Goal: Transaction & Acquisition: Obtain resource

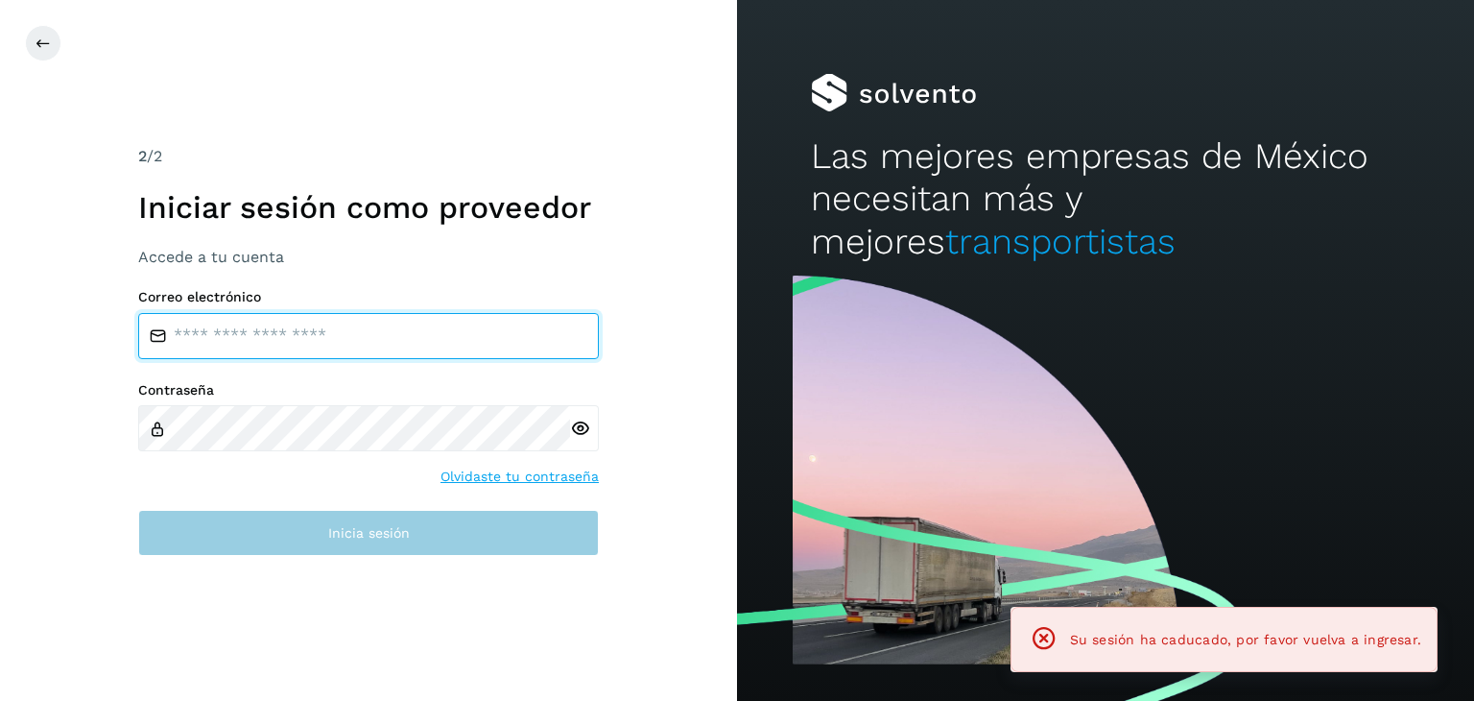
type input "**********"
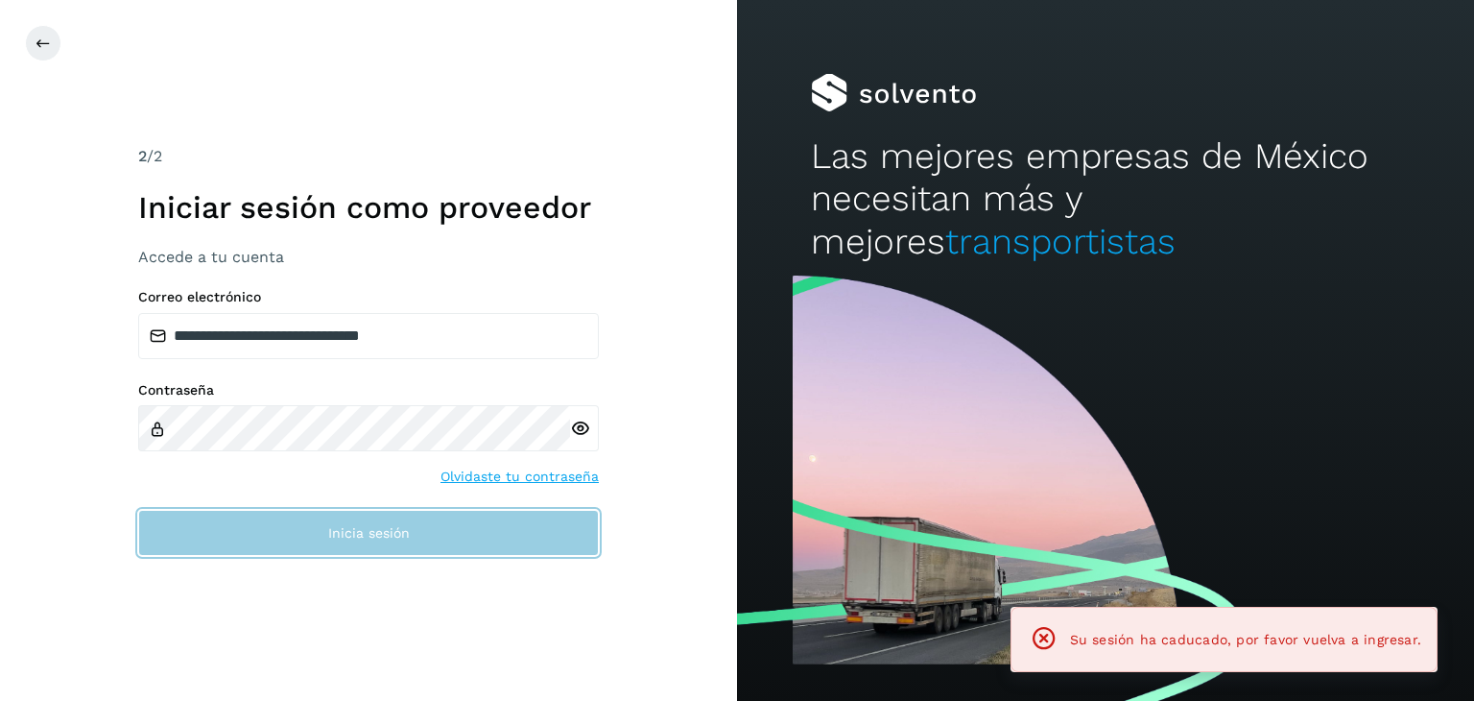
click at [388, 520] on button "Inicia sesión" at bounding box center [368, 533] width 461 height 46
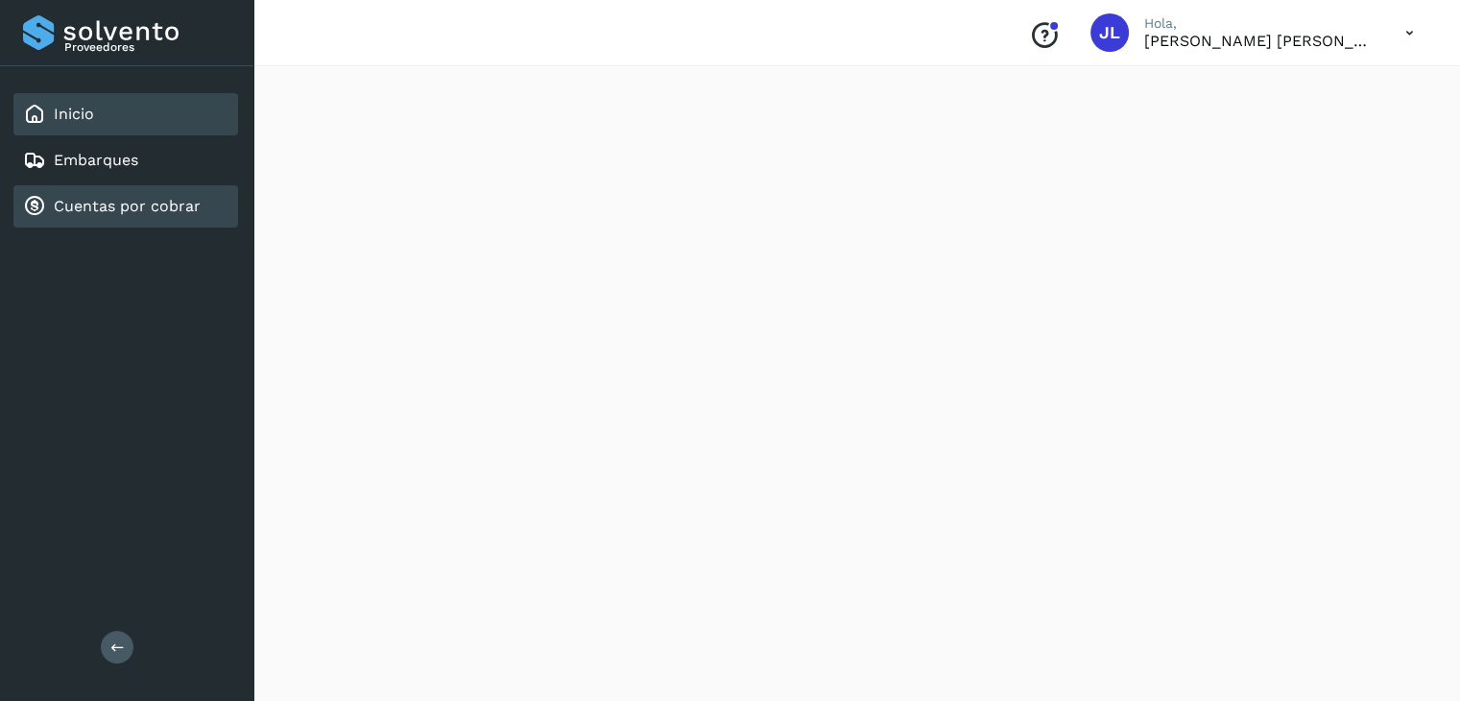
scroll to position [399, 0]
click at [125, 215] on div "Cuentas por cobrar" at bounding box center [112, 206] width 178 height 23
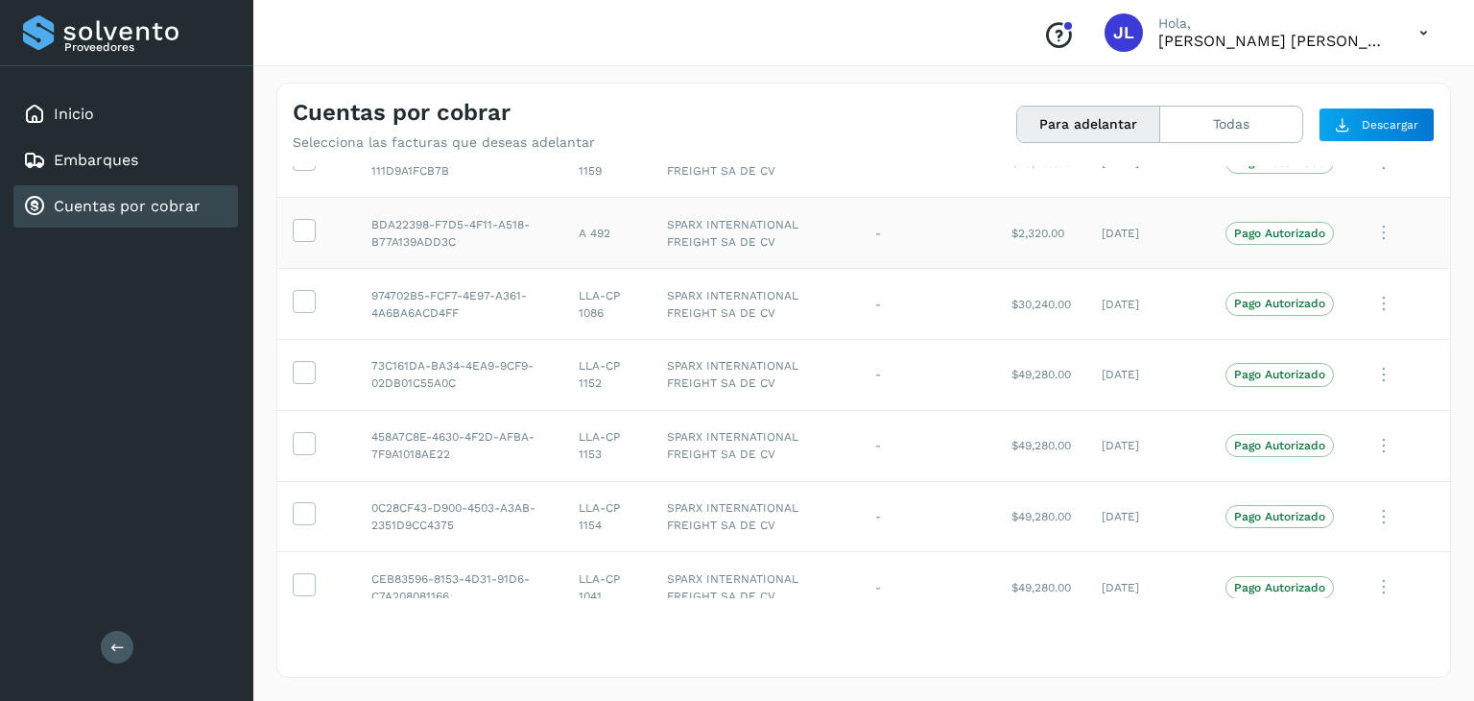
scroll to position [258, 0]
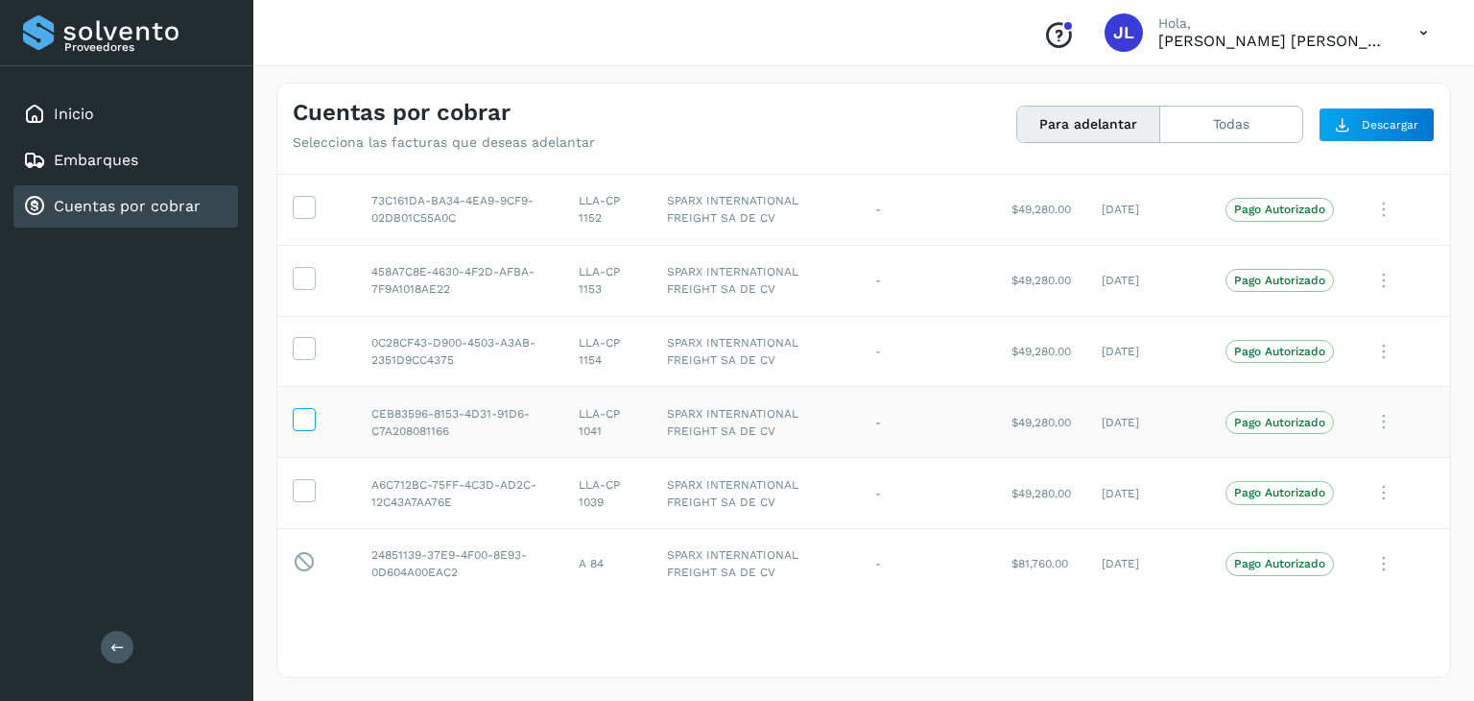
click at [296, 423] on icon at bounding box center [304, 418] width 20 height 20
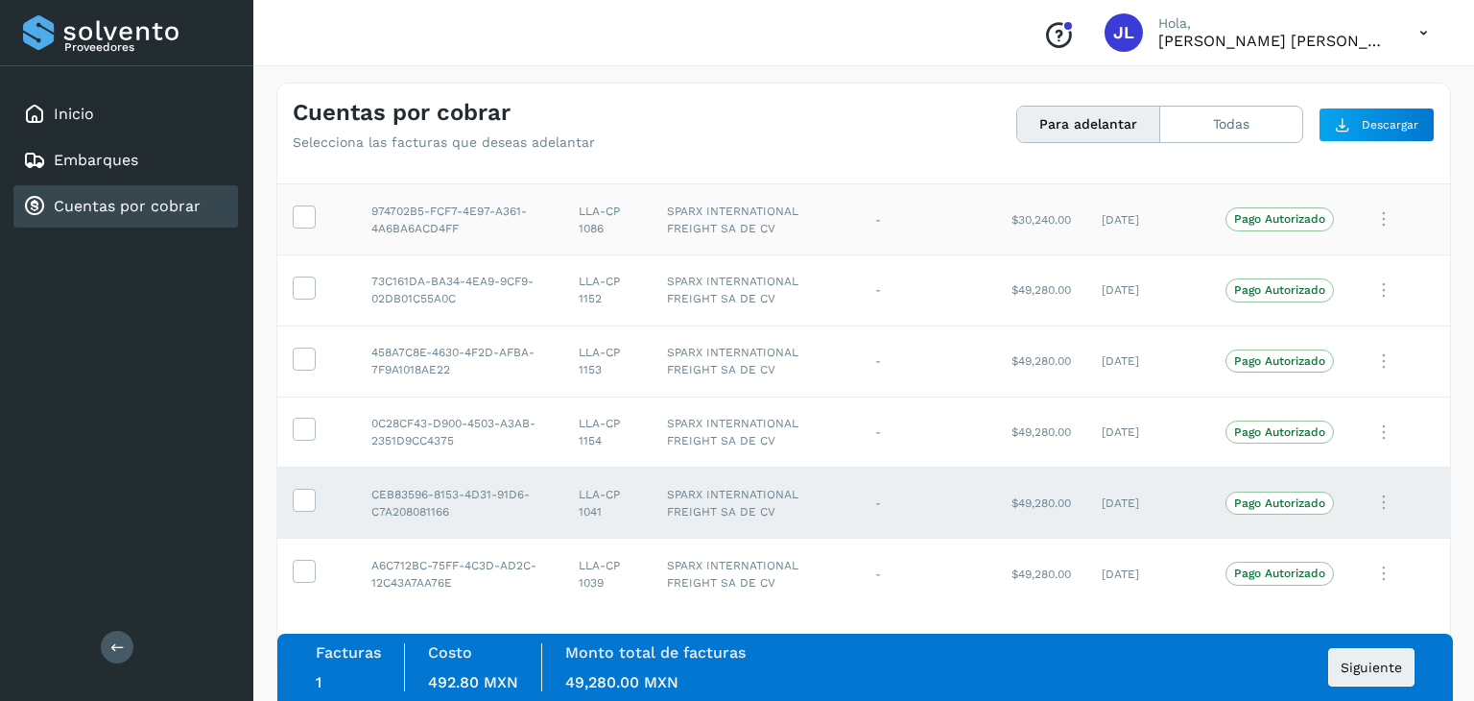
scroll to position [66, 0]
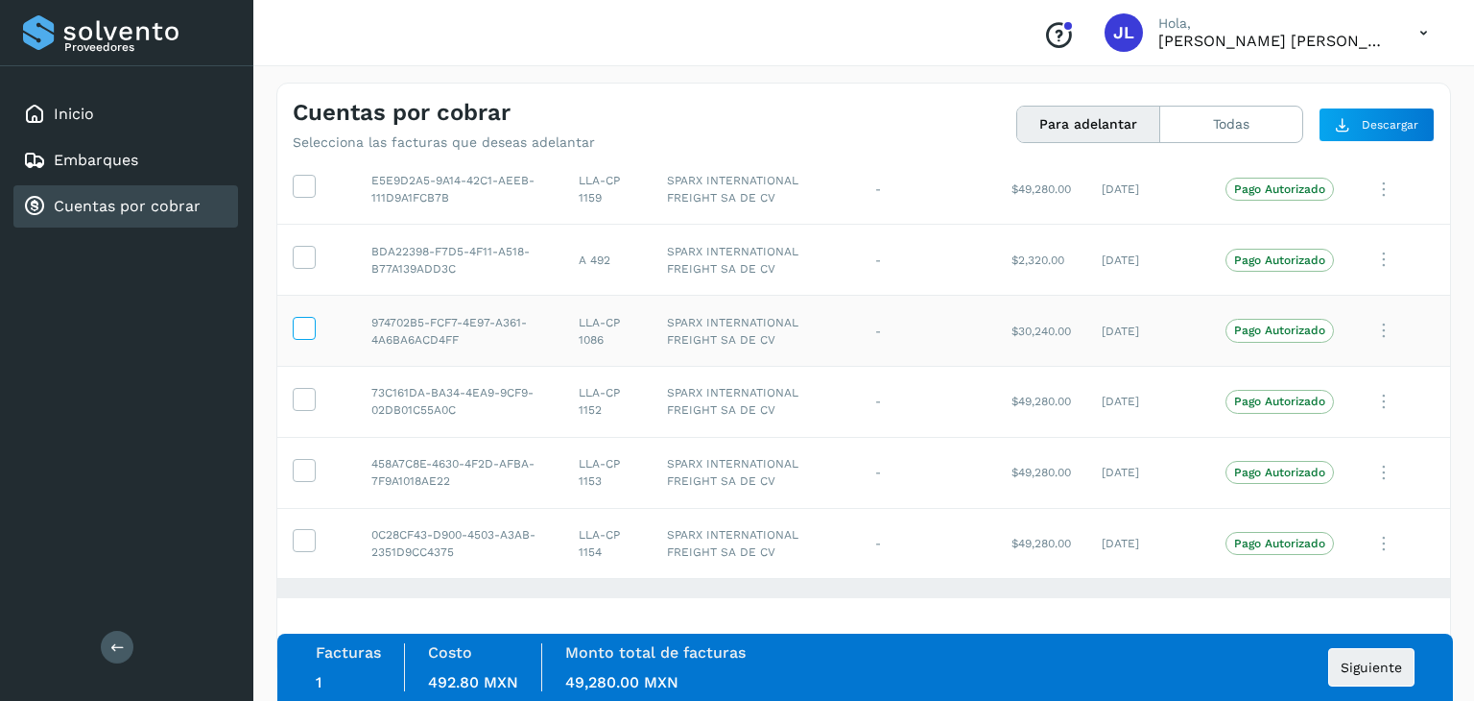
click at [309, 327] on icon at bounding box center [304, 327] width 20 height 20
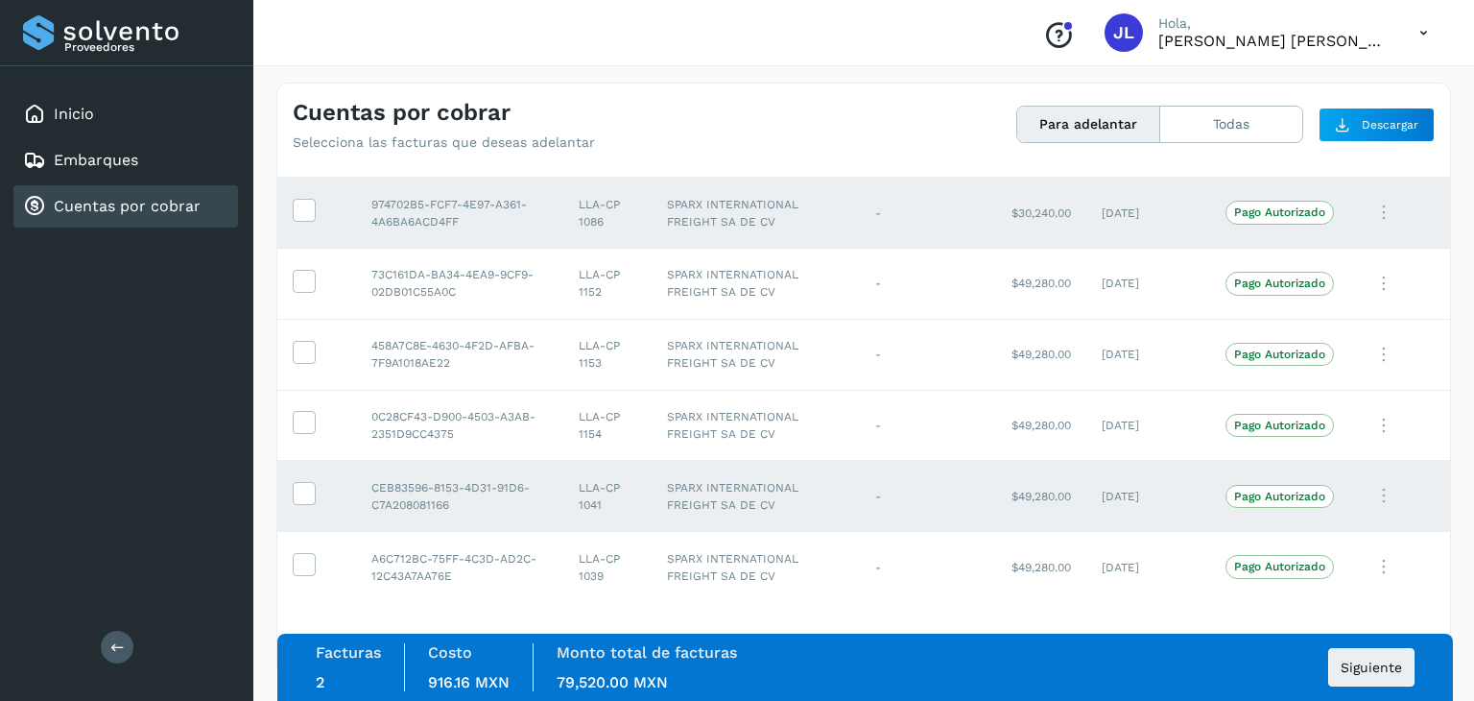
scroll to position [258, 0]
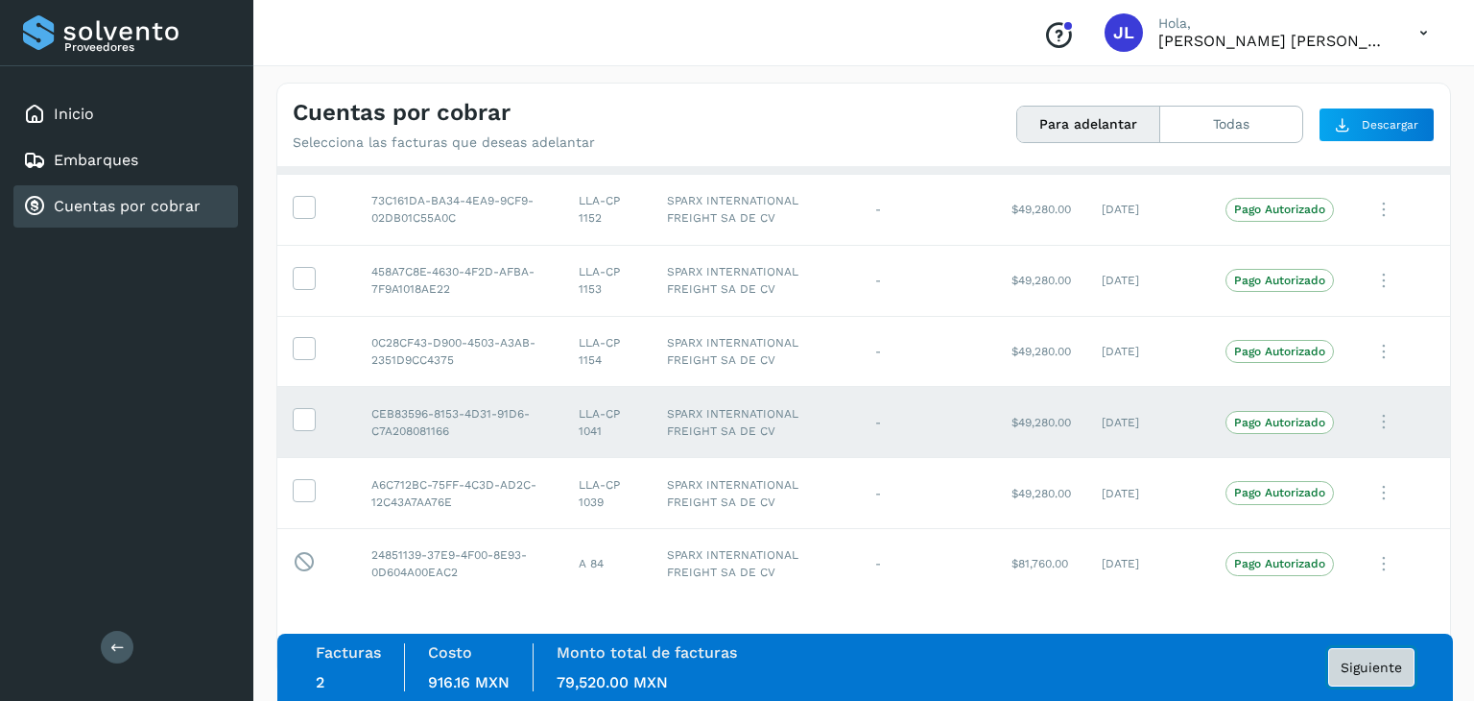
click at [1363, 655] on button "Siguiente" at bounding box center [1371, 667] width 86 height 38
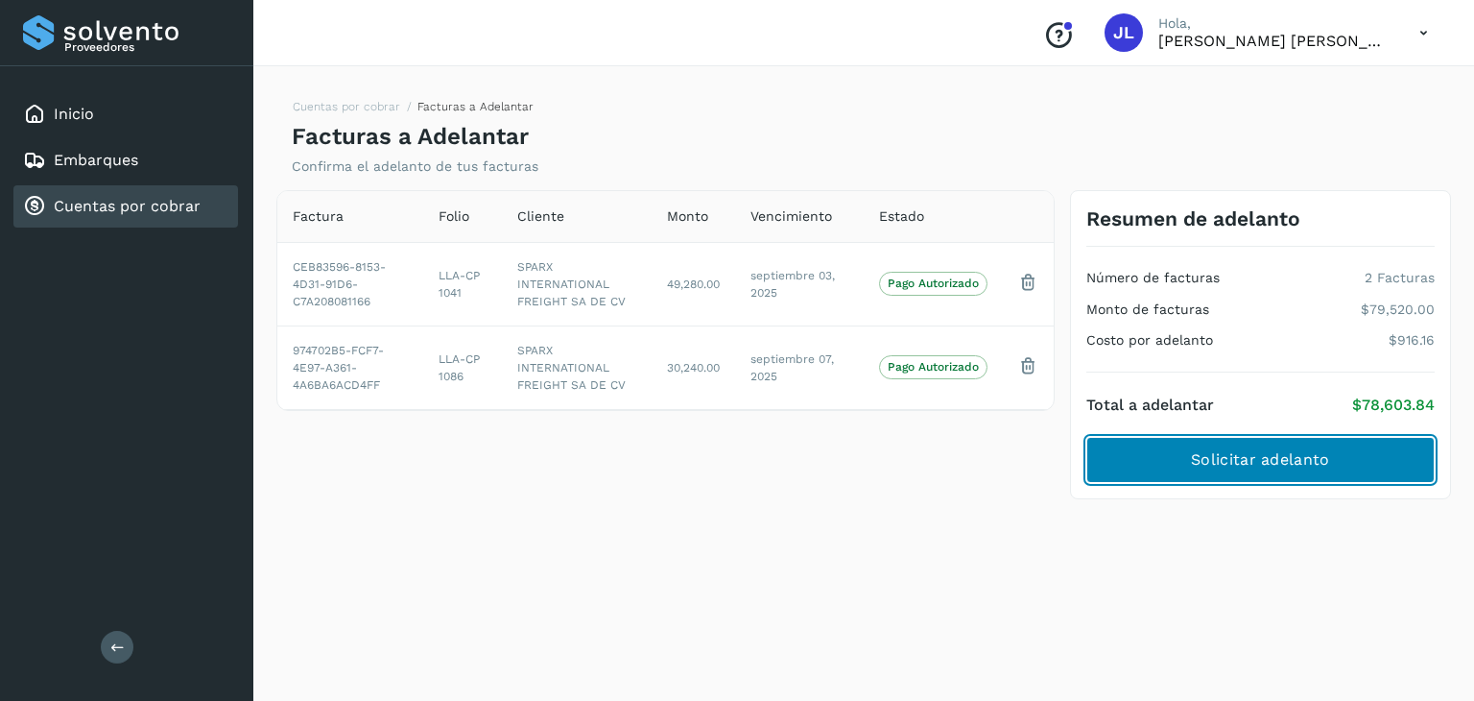
click at [1355, 443] on button "Solicitar adelanto" at bounding box center [1261, 460] width 348 height 46
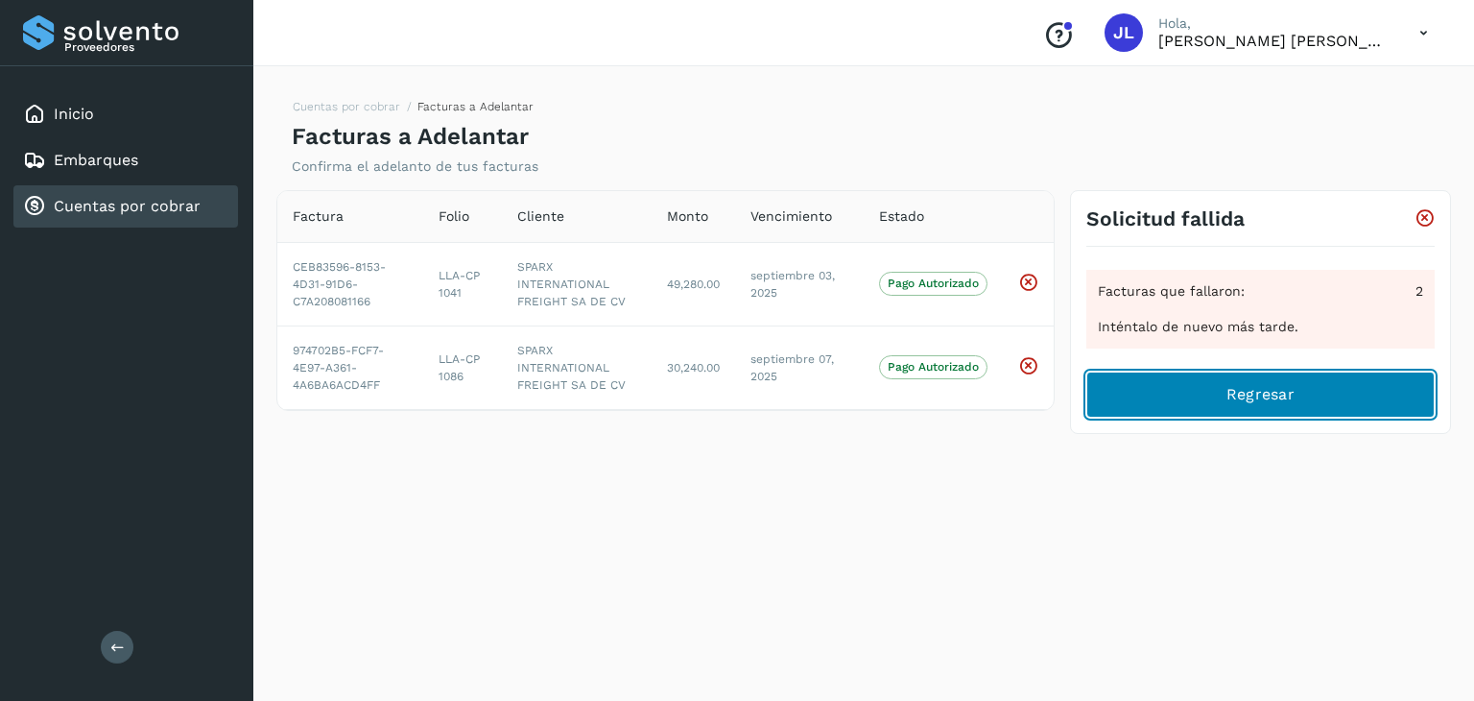
click at [1304, 411] on button "Regresar" at bounding box center [1261, 394] width 348 height 46
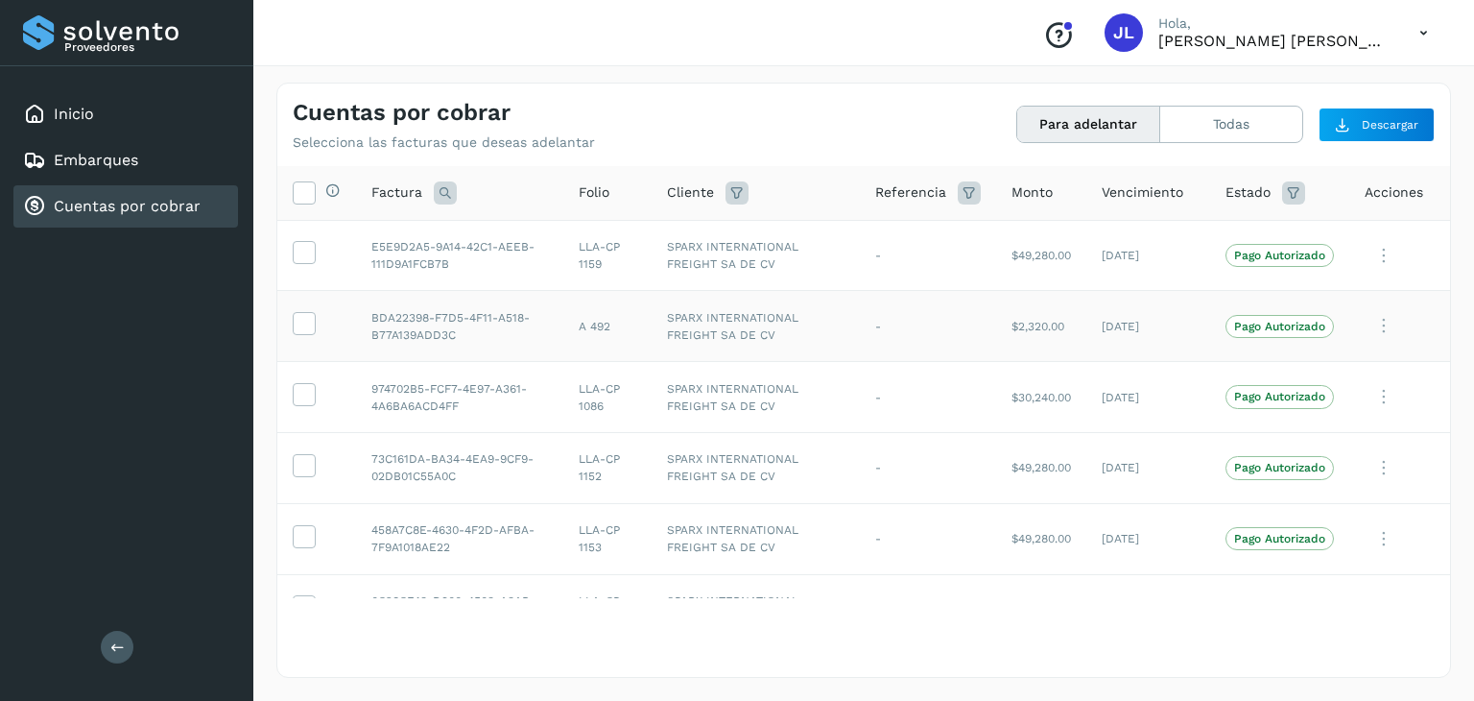
click at [1367, 275] on icon at bounding box center [1384, 255] width 38 height 39
click at [1368, 324] on div at bounding box center [737, 350] width 1474 height 701
click at [1371, 275] on icon at bounding box center [1384, 255] width 38 height 39
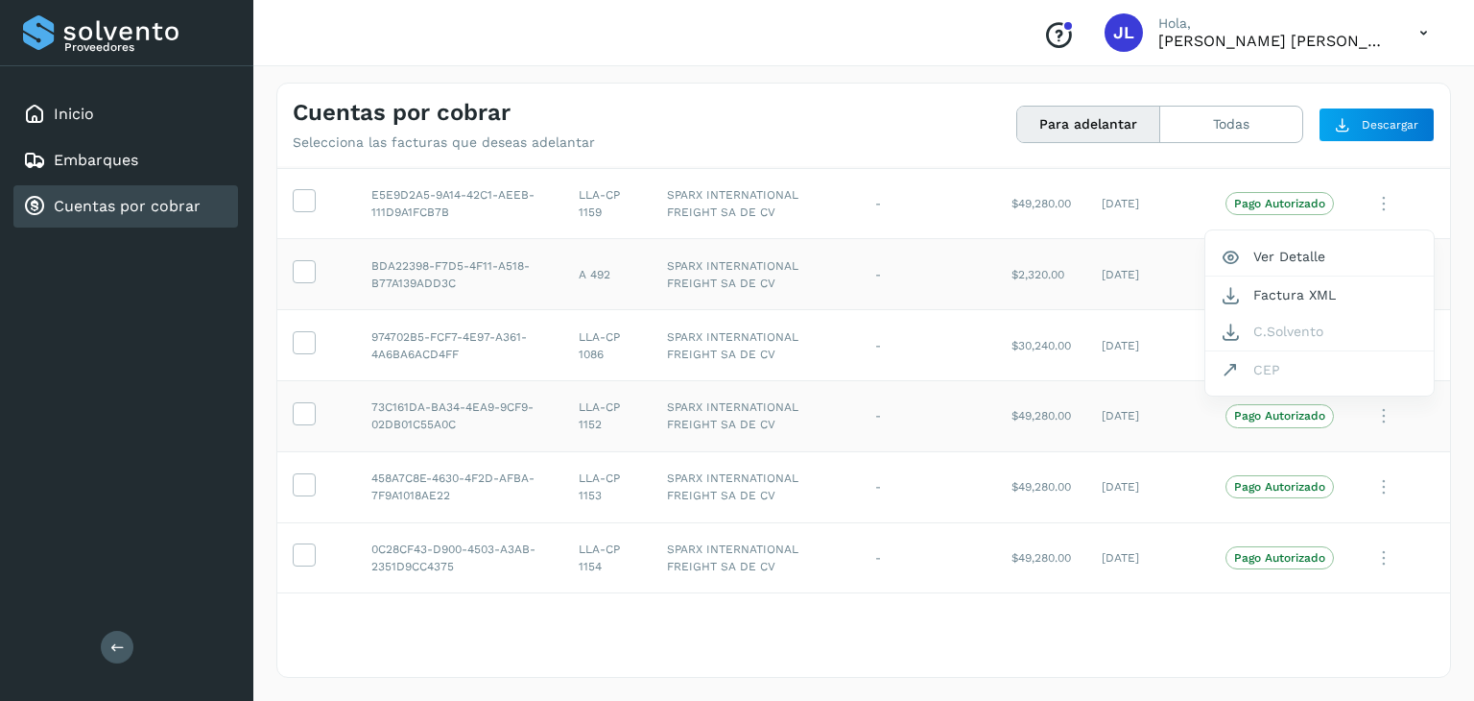
click at [870, 414] on div at bounding box center [737, 350] width 1474 height 701
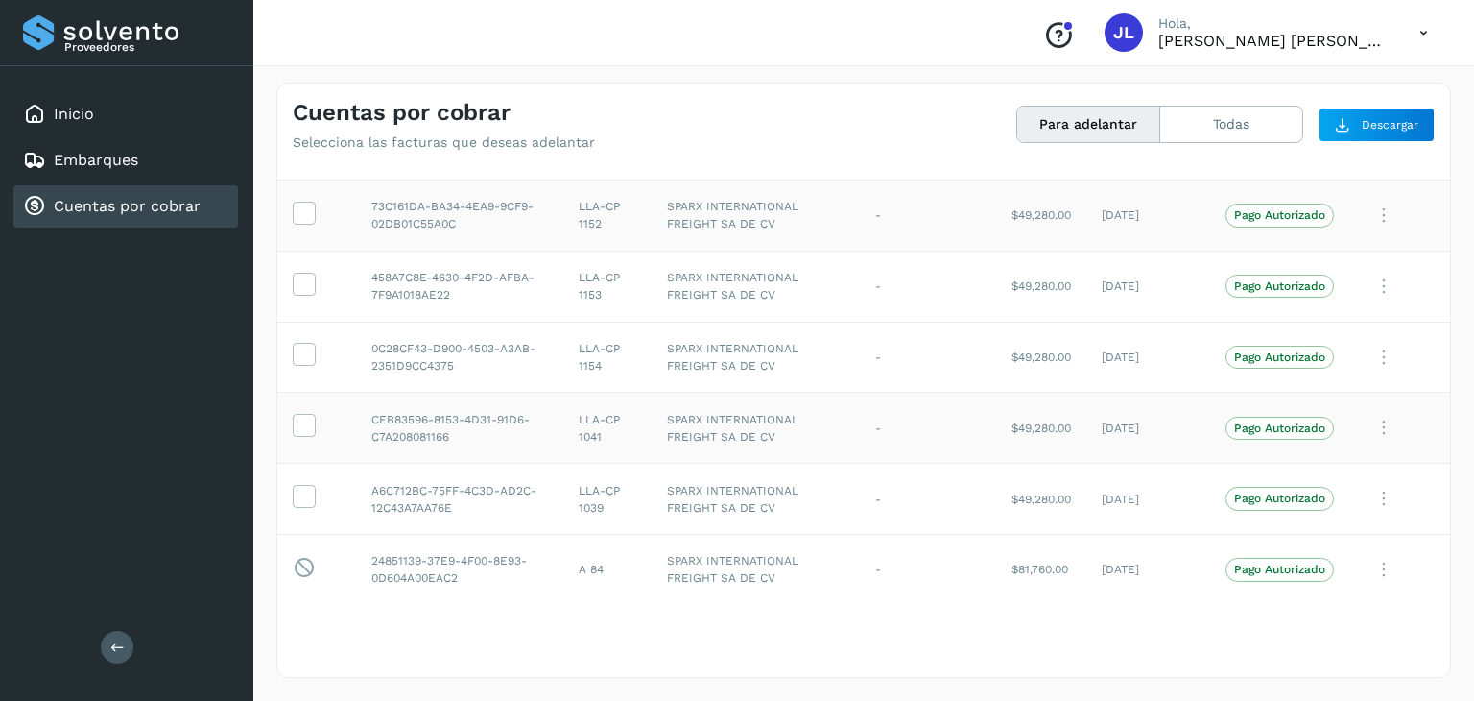
scroll to position [258, 0]
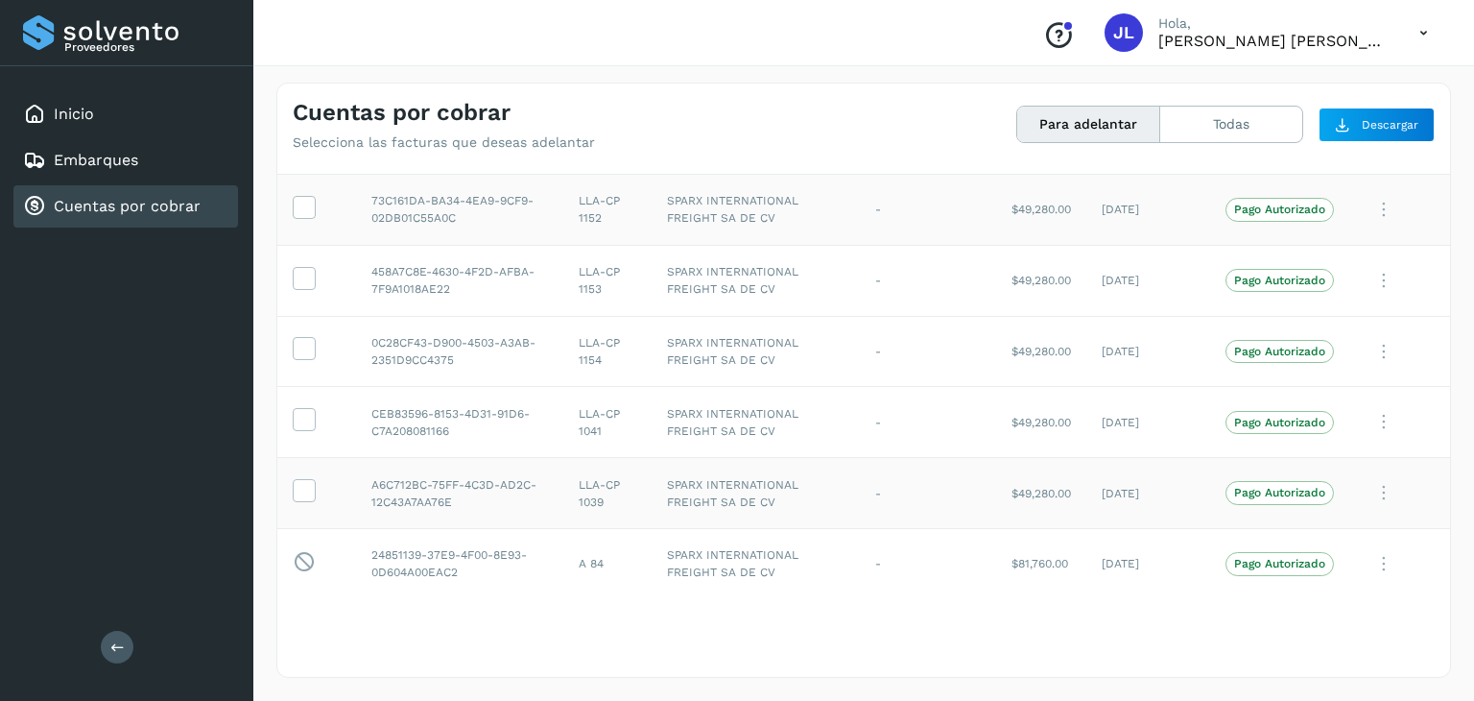
click at [1307, 332] on button "Ver Detalle" at bounding box center [1320, 334] width 228 height 37
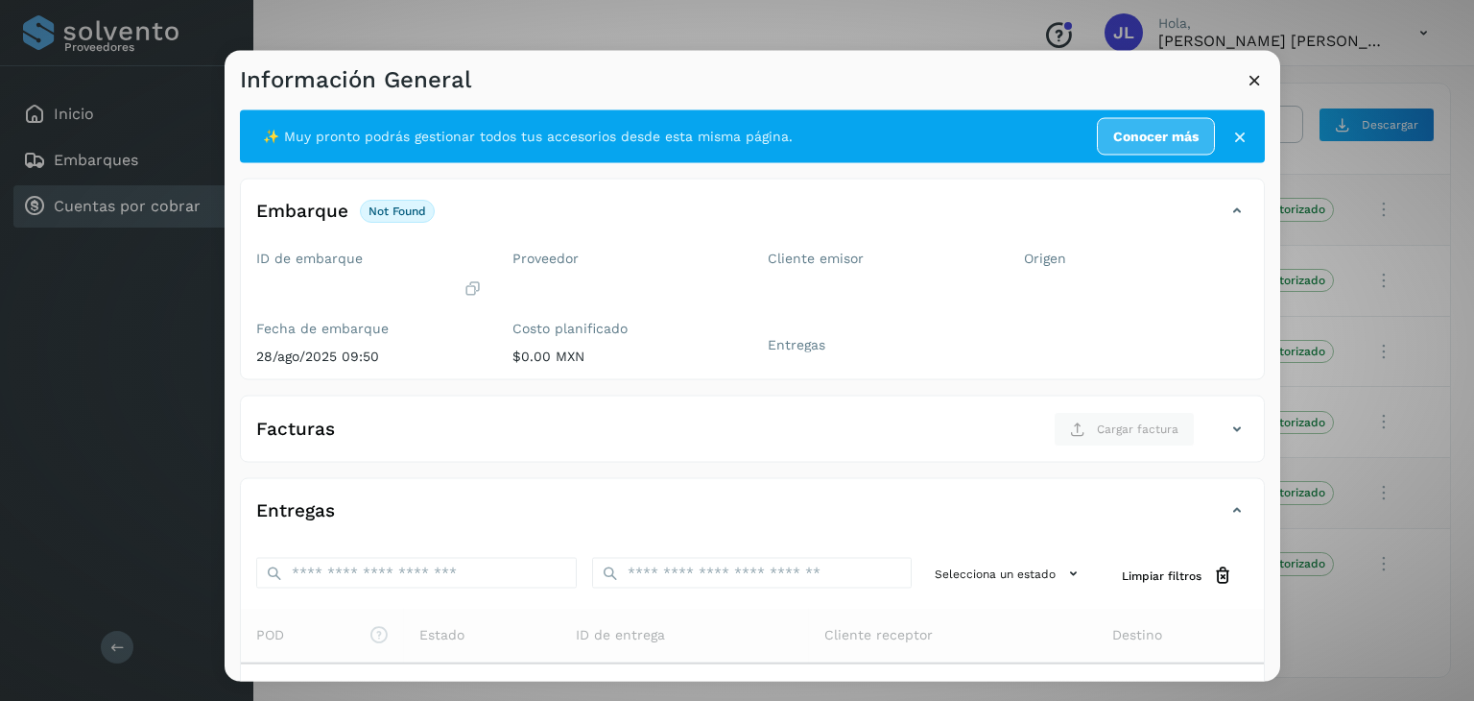
scroll to position [210, 0]
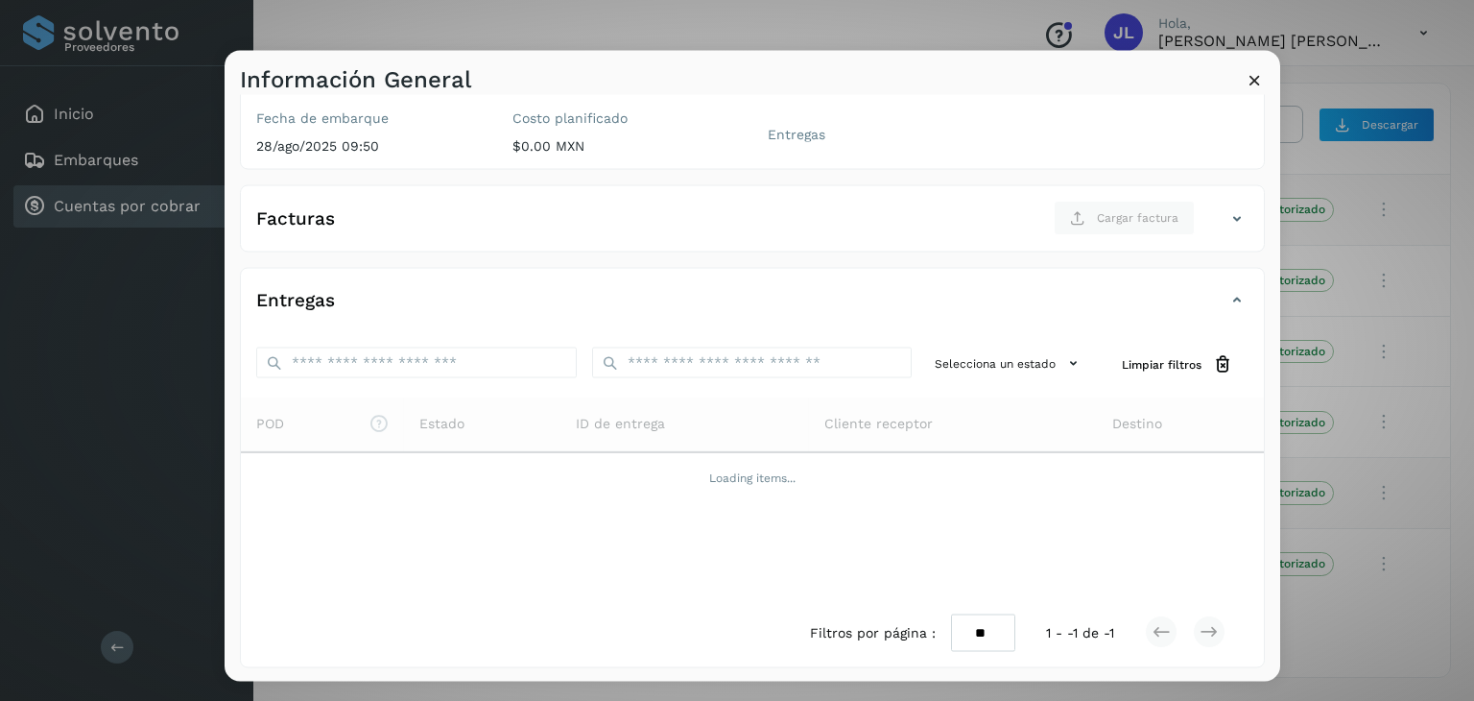
click at [1226, 224] on icon at bounding box center [1237, 218] width 23 height 23
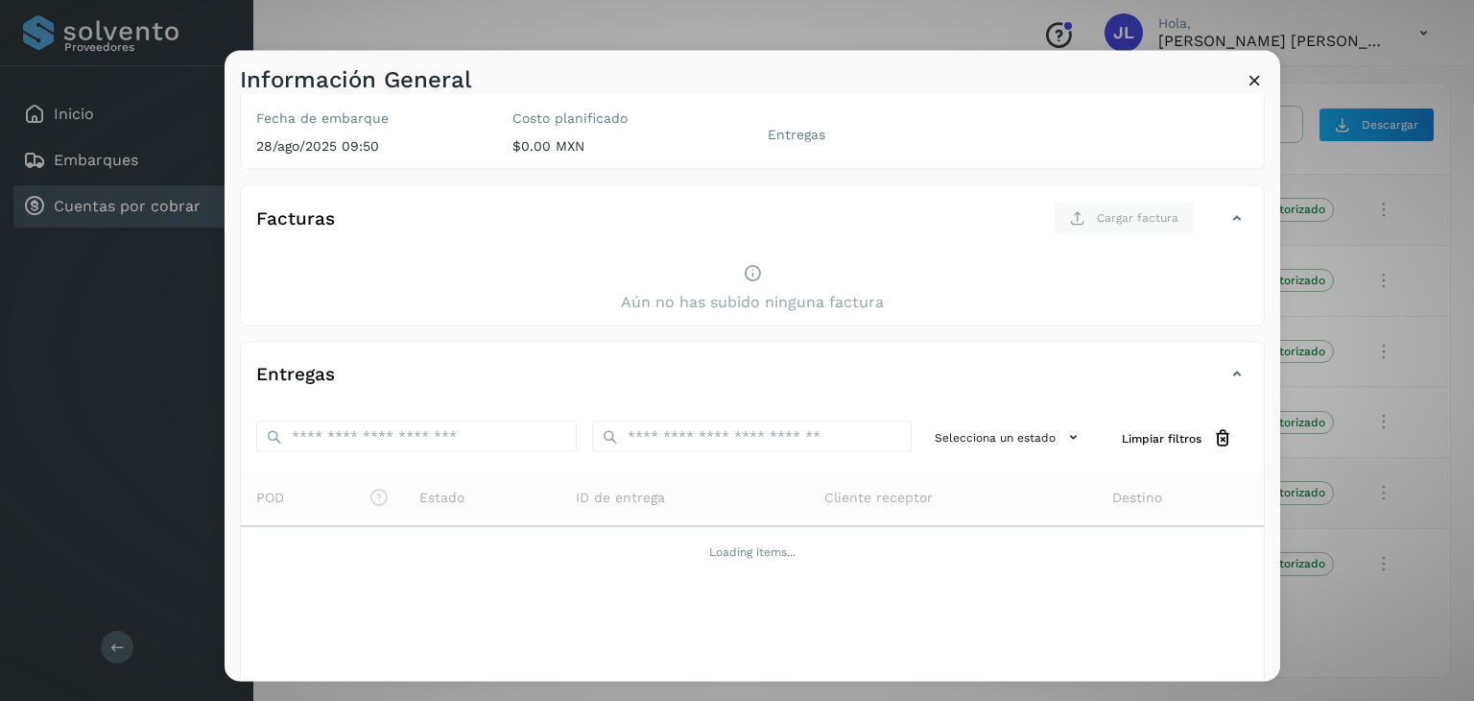
click at [1226, 222] on icon at bounding box center [1237, 218] width 23 height 23
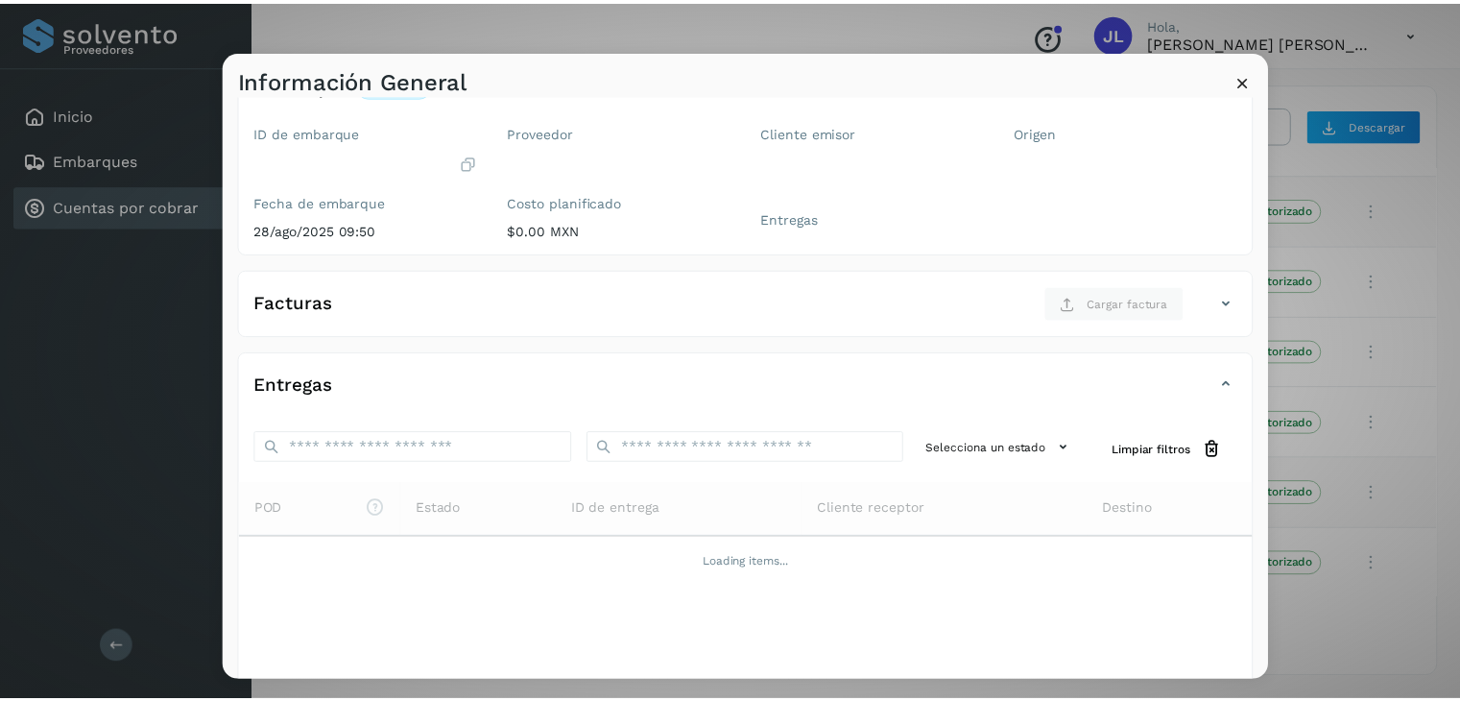
scroll to position [0, 0]
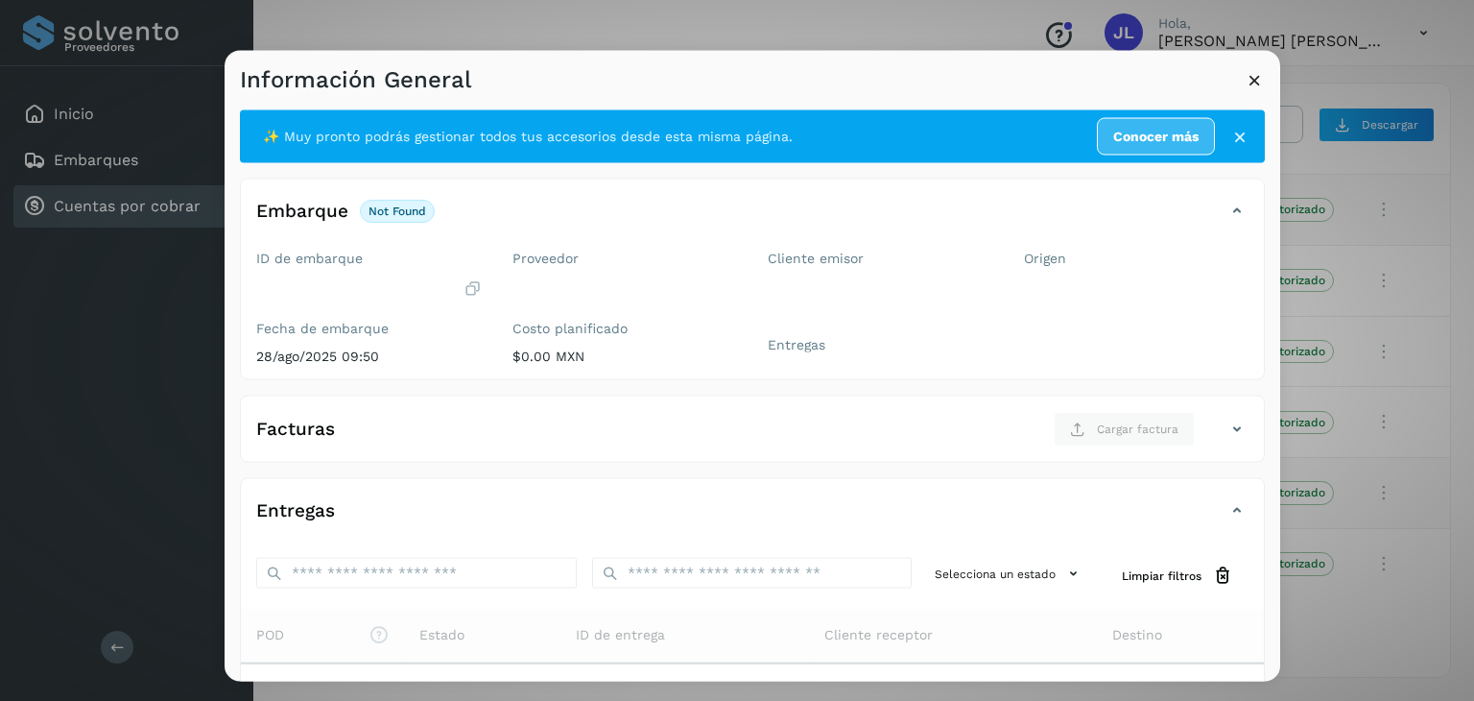
click at [1252, 89] on icon at bounding box center [1255, 80] width 20 height 20
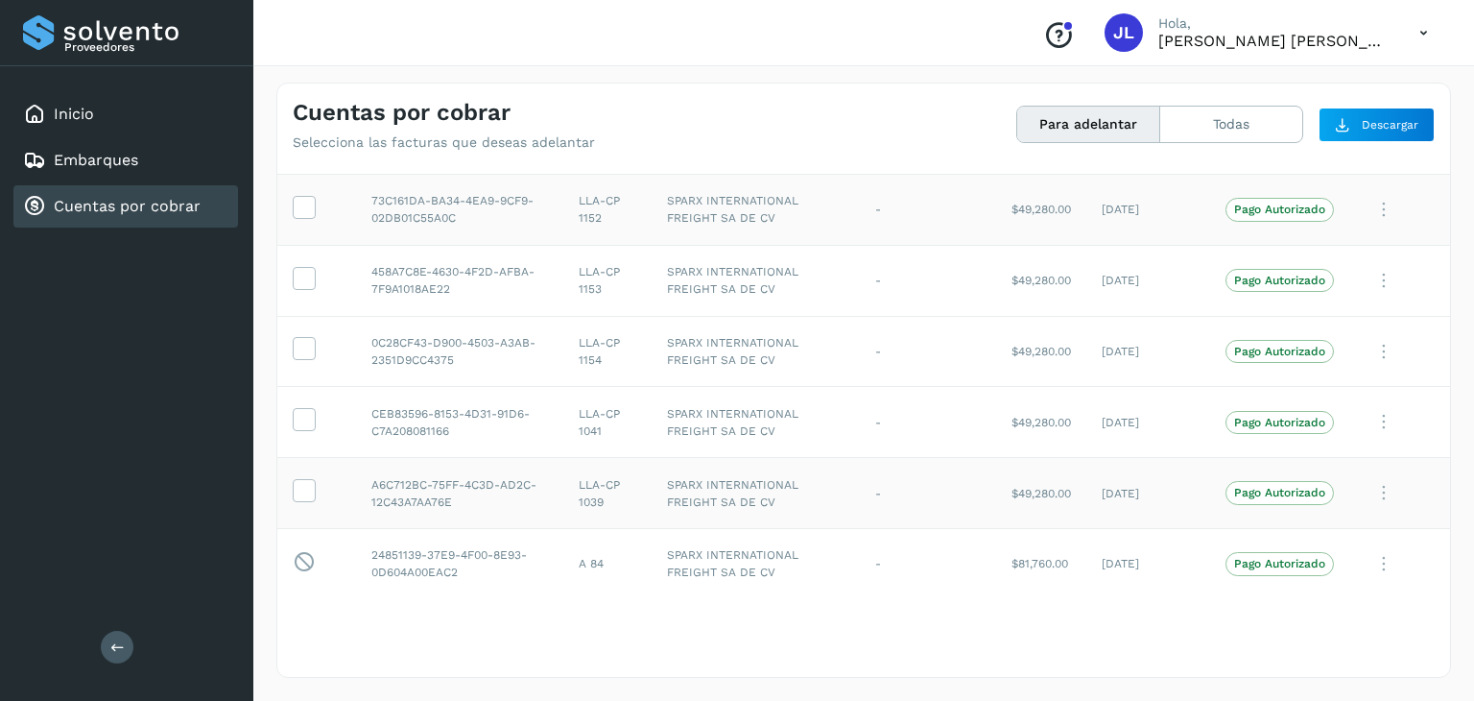
click at [131, 629] on div "Proveedores Inicio Embarques Cuentas por cobrar Salir" at bounding box center [126, 350] width 253 height 701
click at [124, 634] on button at bounding box center [117, 647] width 33 height 33
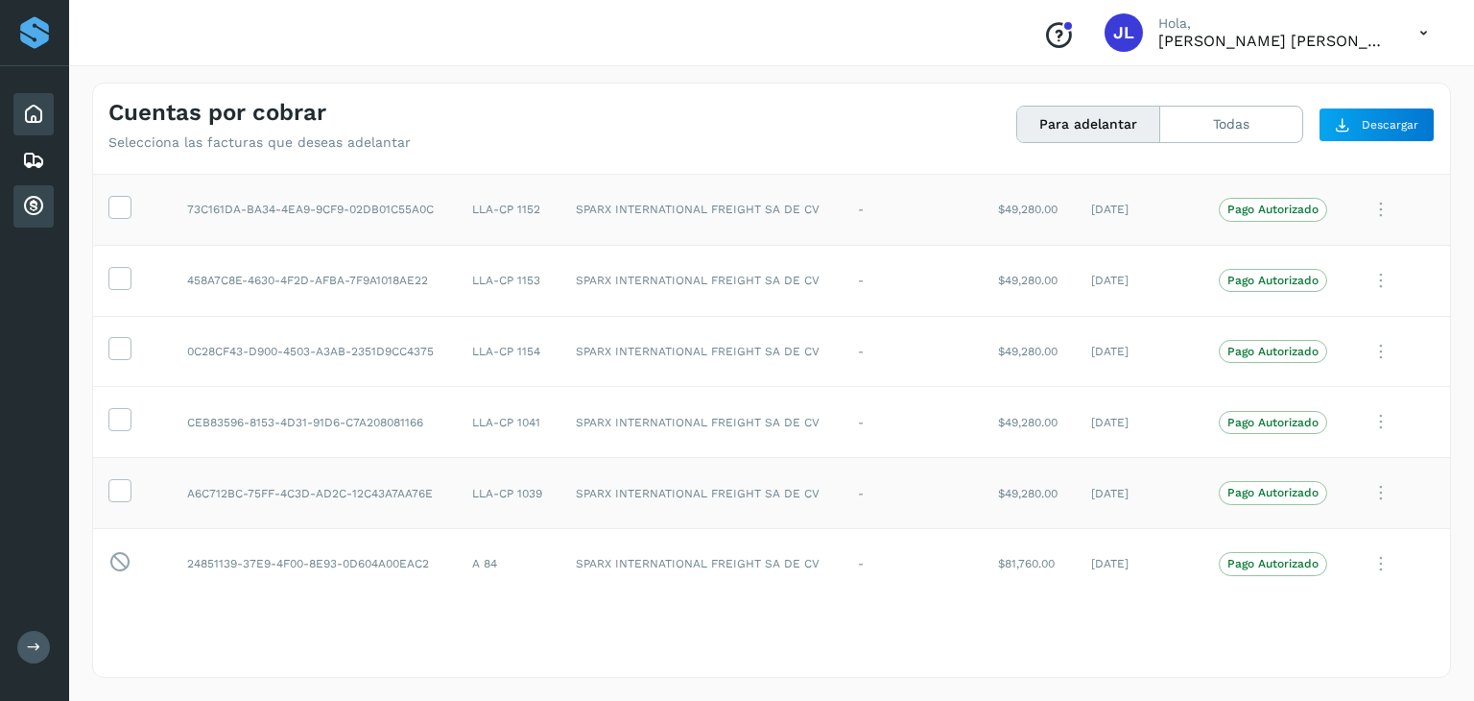
click at [35, 101] on div "Inicio" at bounding box center [33, 114] width 40 height 42
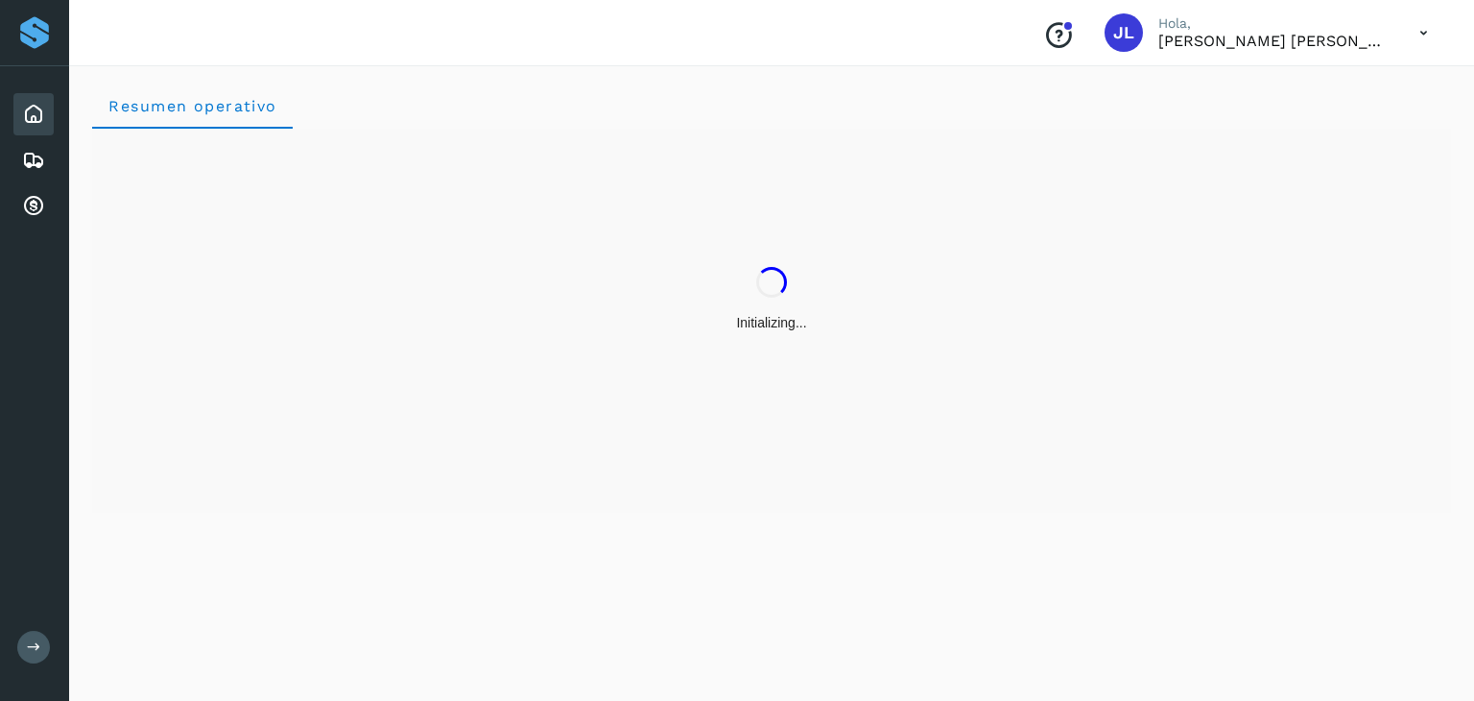
click at [25, 26] on div "Proveedores" at bounding box center [34, 32] width 35 height 35
click at [39, 652] on icon at bounding box center [34, 647] width 14 height 14
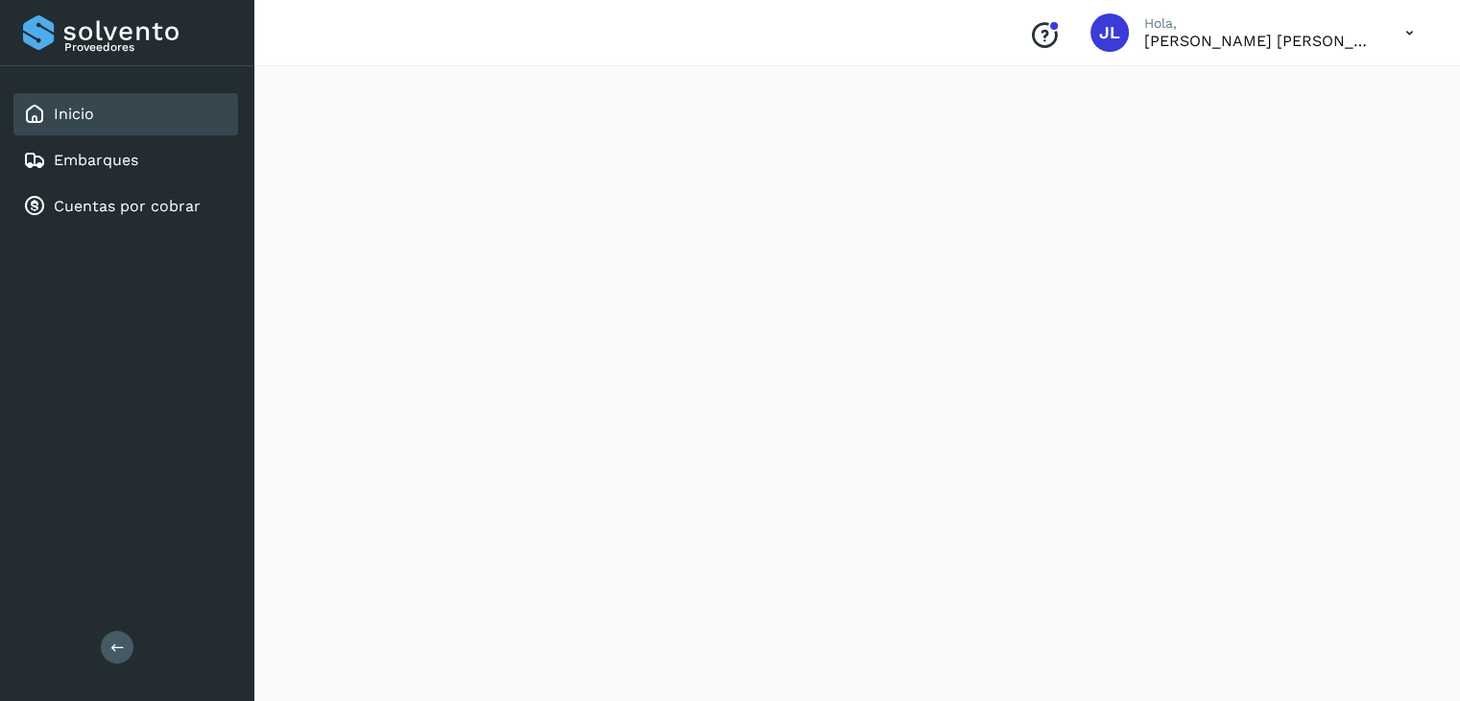
scroll to position [15, 0]
